Goal: Information Seeking & Learning: Compare options

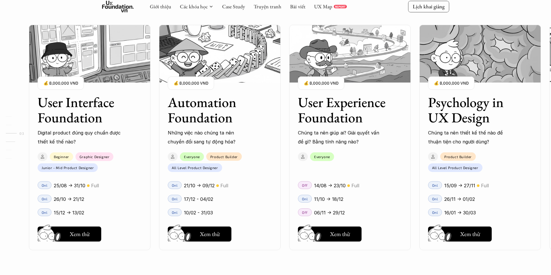
scroll to position [318, 0]
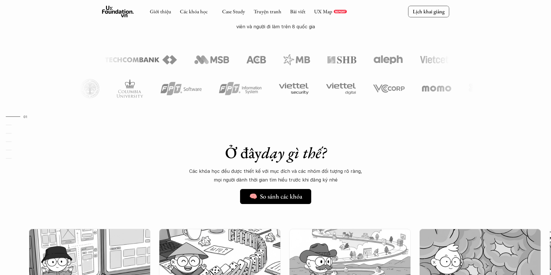
scroll to position [318, 0]
click at [287, 191] on link "🧠 So sánh các khóa" at bounding box center [275, 196] width 77 height 15
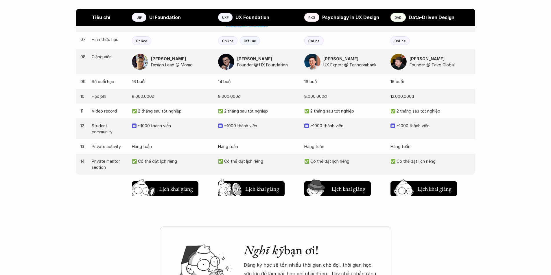
scroll to position [530, 0]
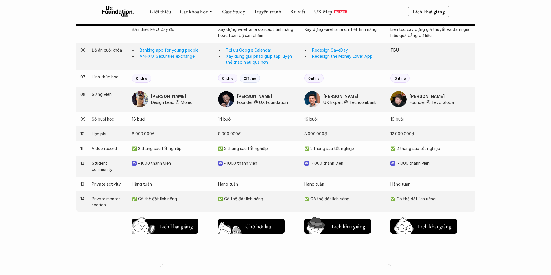
click at [242, 223] on img at bounding box center [230, 236] width 31 height 26
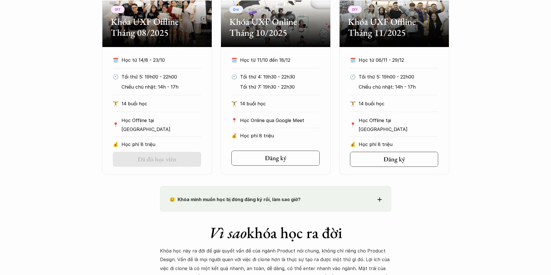
scroll to position [222, 0]
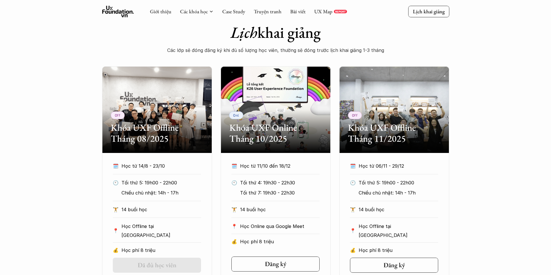
click at [162, 133] on h2 "Khóa UXF Offline Tháng 08/2025" at bounding box center [157, 133] width 93 height 22
click at [258, 136] on h2 "Khóa UXF Online Tháng 10/2025" at bounding box center [275, 133] width 93 height 22
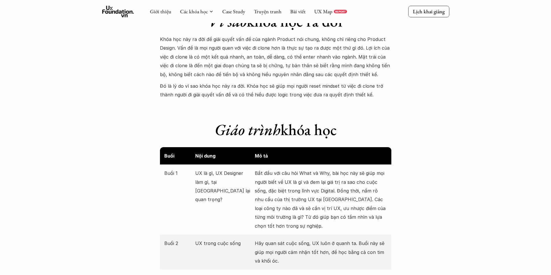
scroll to position [434, 0]
